Goal: Task Accomplishment & Management: Use online tool/utility

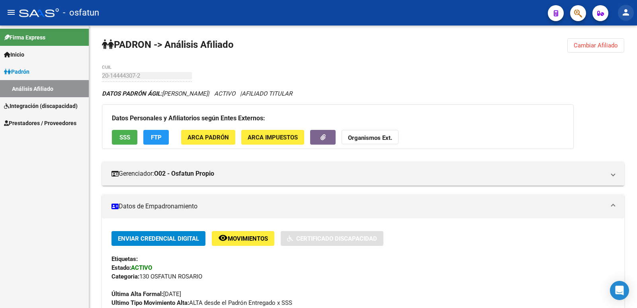
click at [623, 15] on mat-icon "person" at bounding box center [627, 13] width 10 height 10
click at [603, 35] on button "person Mi Perfil" at bounding box center [610, 33] width 49 height 19
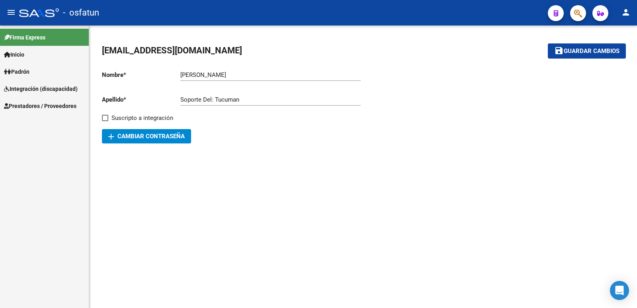
click at [32, 105] on span "Prestadores / Proveedores" at bounding box center [40, 106] width 73 height 9
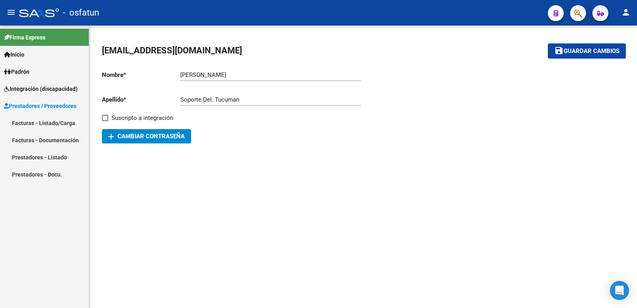
click at [32, 122] on link "Facturas - Listado/Carga" at bounding box center [44, 122] width 89 height 17
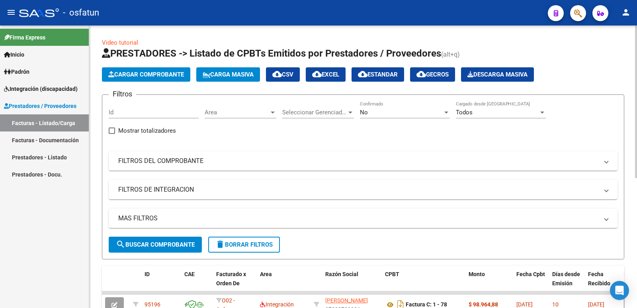
click at [131, 77] on span "Cargar Comprobante" at bounding box center [146, 74] width 76 height 7
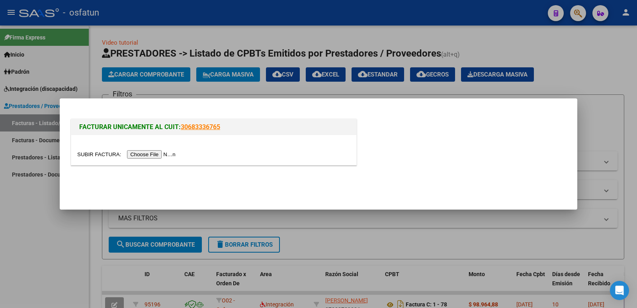
click at [133, 155] on input "file" at bounding box center [127, 154] width 101 height 8
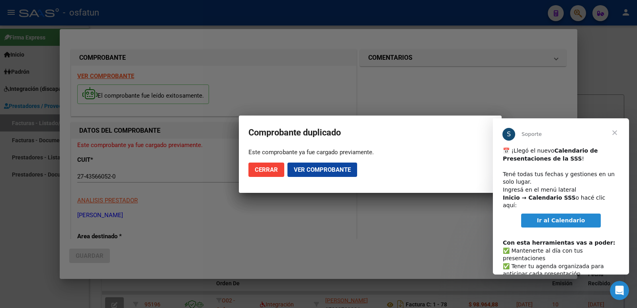
click at [616, 133] on span "Cerrar" at bounding box center [615, 132] width 29 height 29
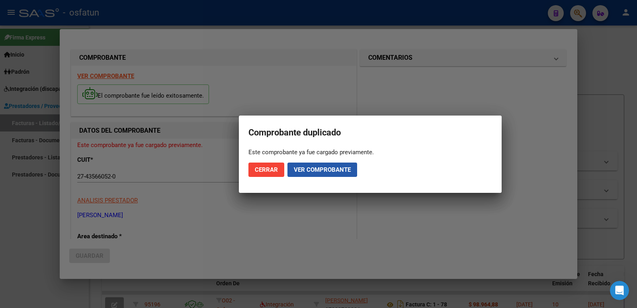
click at [308, 168] on span "Ver comprobante" at bounding box center [322, 169] width 57 height 7
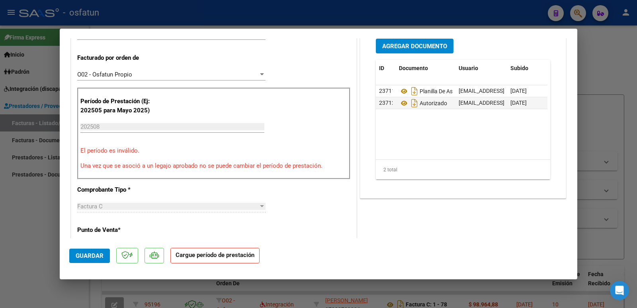
scroll to position [279, 0]
